Goal: Task Accomplishment & Management: Manage account settings

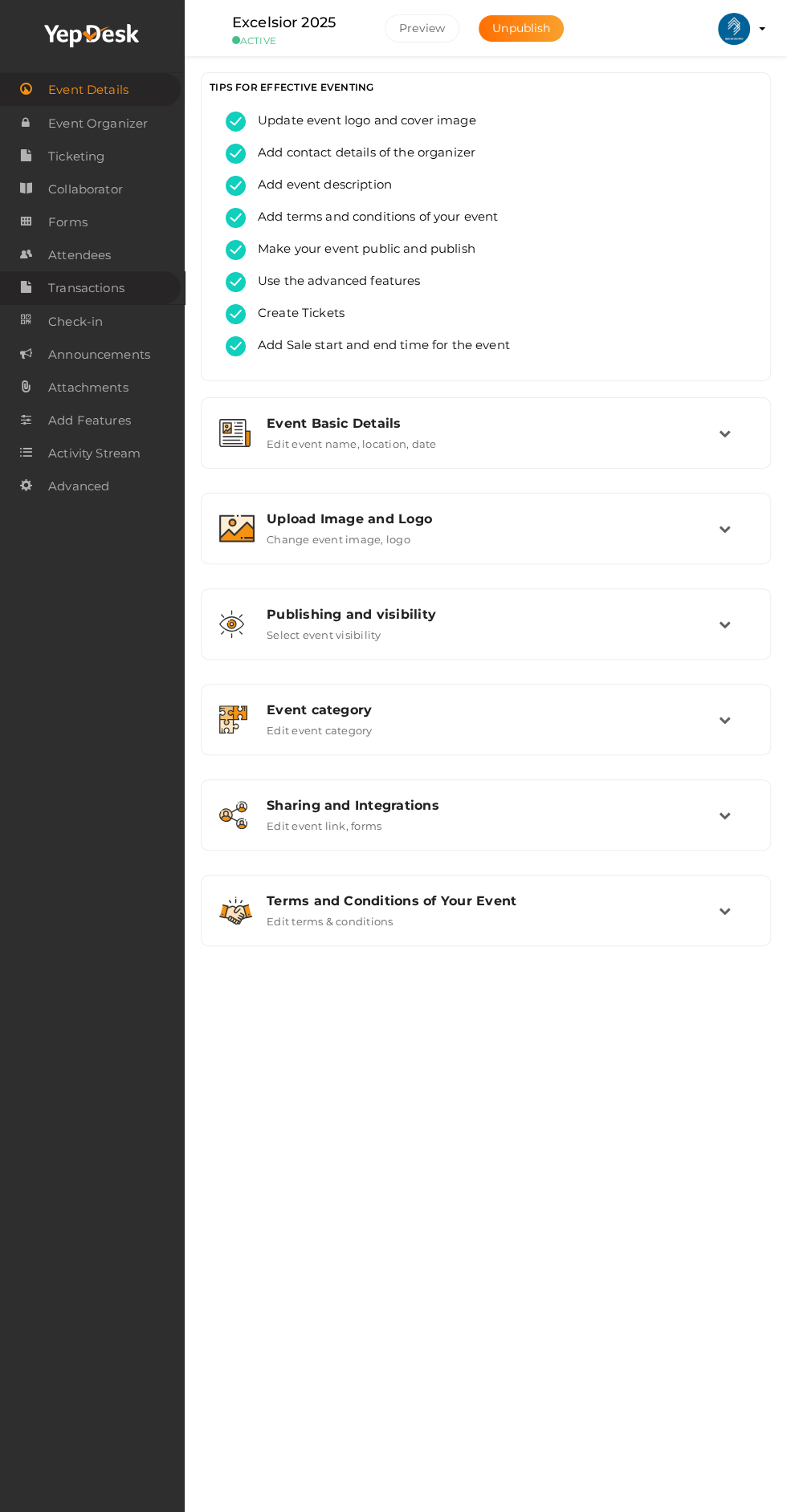
click at [45, 289] on link "Transactions" at bounding box center [90, 287] width 180 height 33
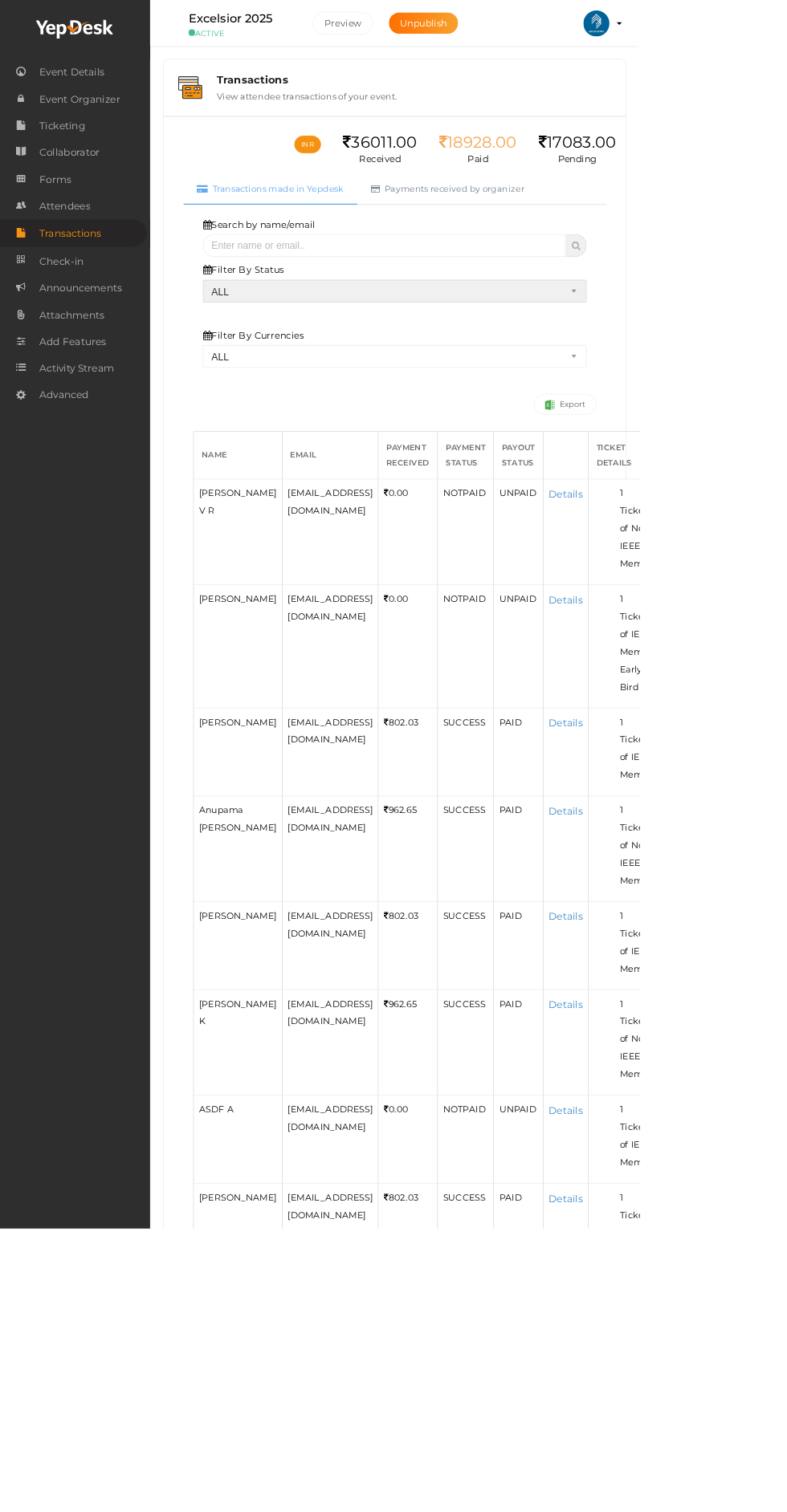
click at [676, 359] on select "ALL SUCCESS DECLINED UNAUTHORIZED FAILED NOTPAID FREE REFUNDED NA" at bounding box center [485, 358] width 472 height 28
click at [250, 344] on select "ALL SUCCESS DECLINED UNAUTHORIZED FAILED NOTPAID FREE REFUNDED NA" at bounding box center [485, 358] width 472 height 28
select select "? string:SUCCESS ?"
select select "? string:ALL ?"
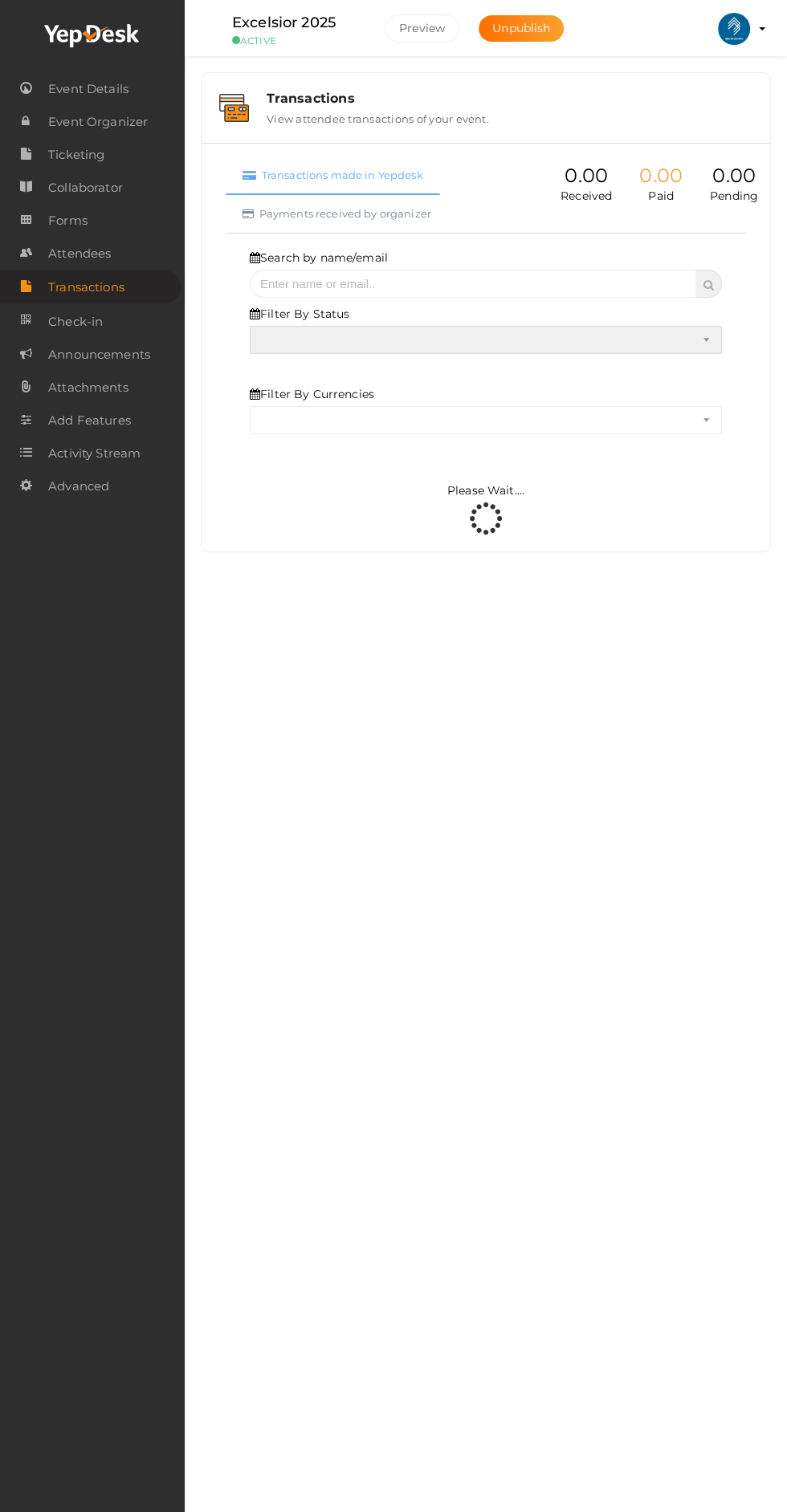
select select "SUCCESS"
select select "ALL"
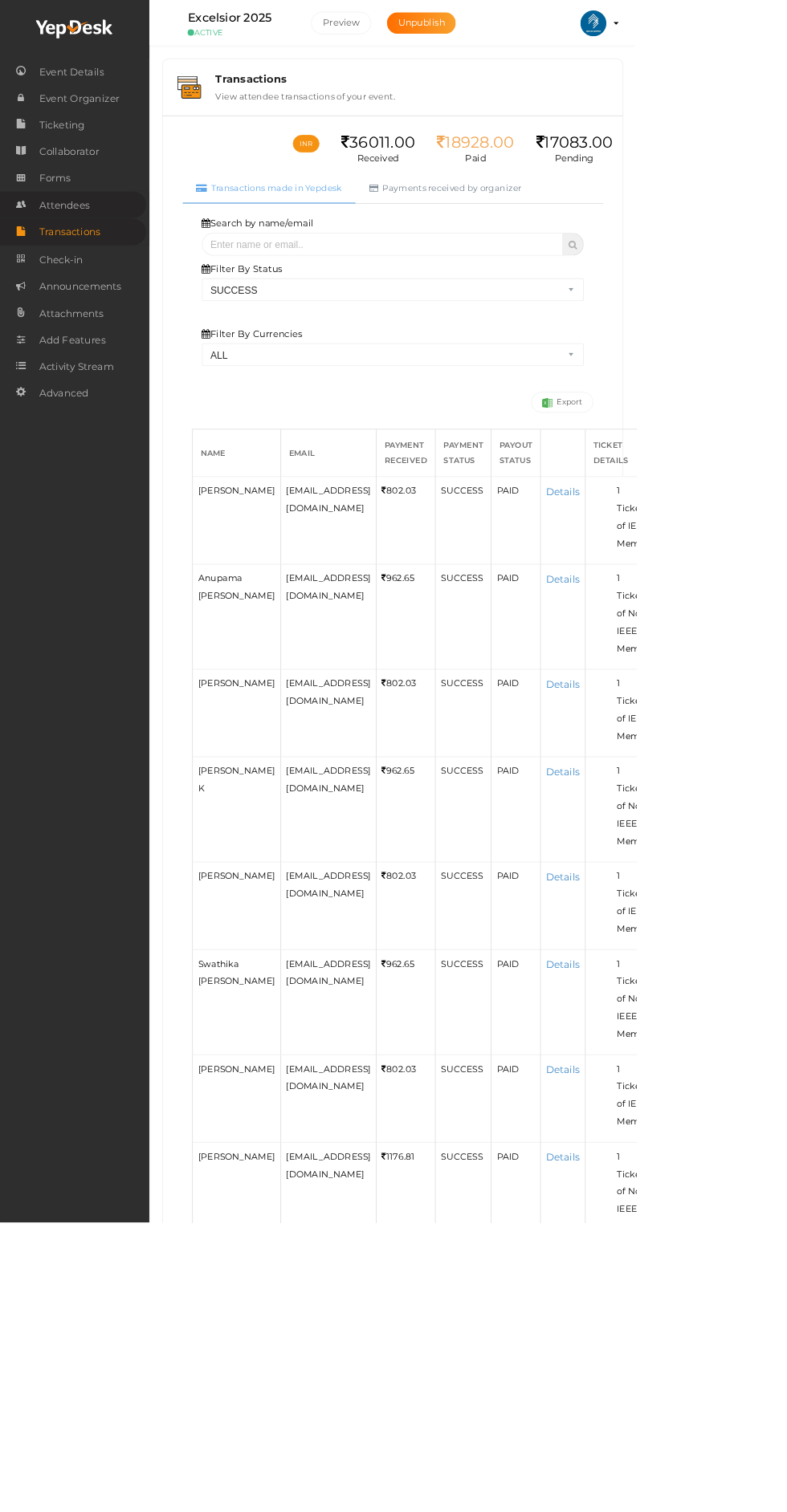
click at [45, 254] on link "Attendees" at bounding box center [90, 252] width 180 height 33
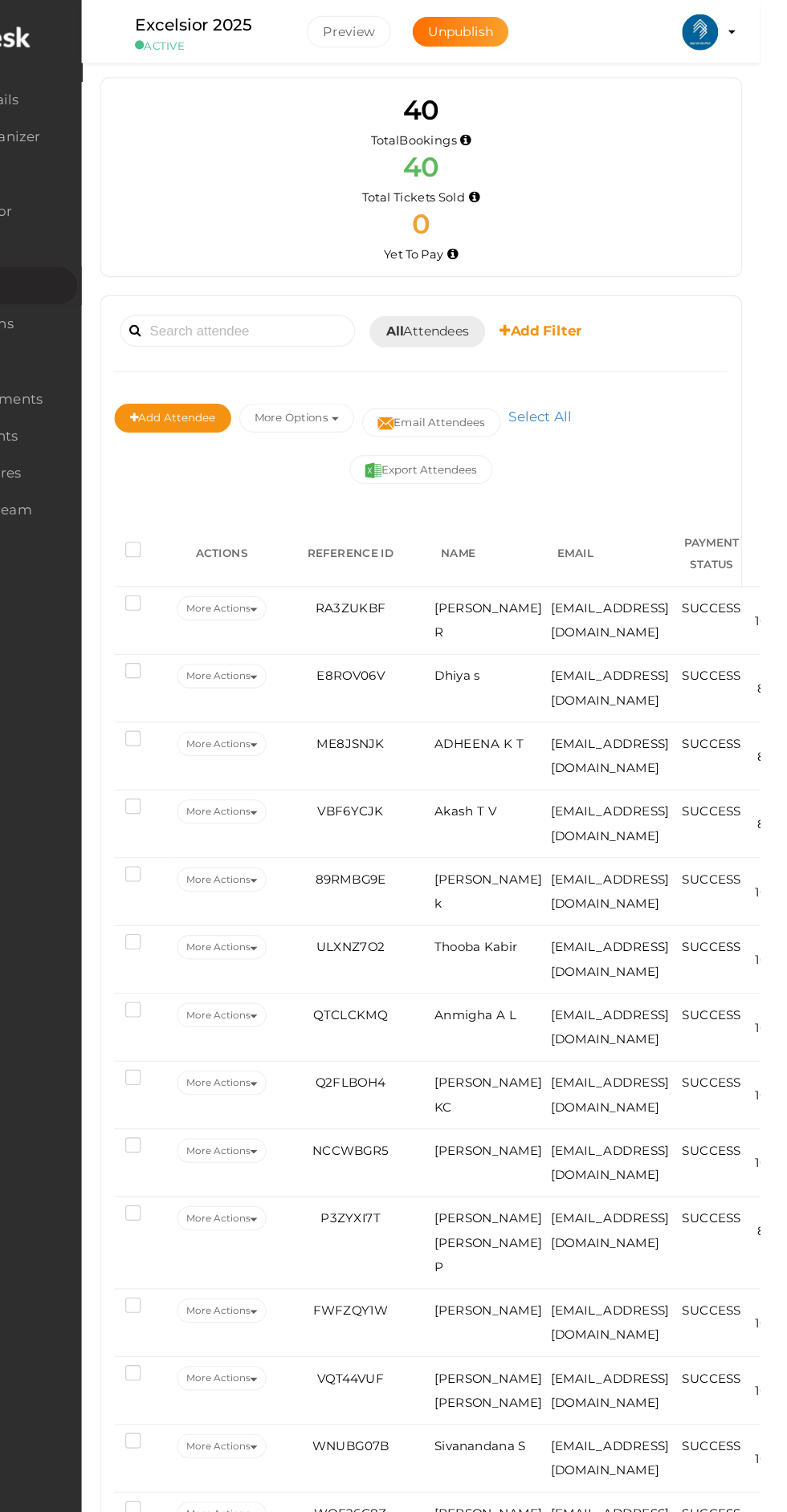
scroll to position [3, 0]
